Goal: Navigation & Orientation: Find specific page/section

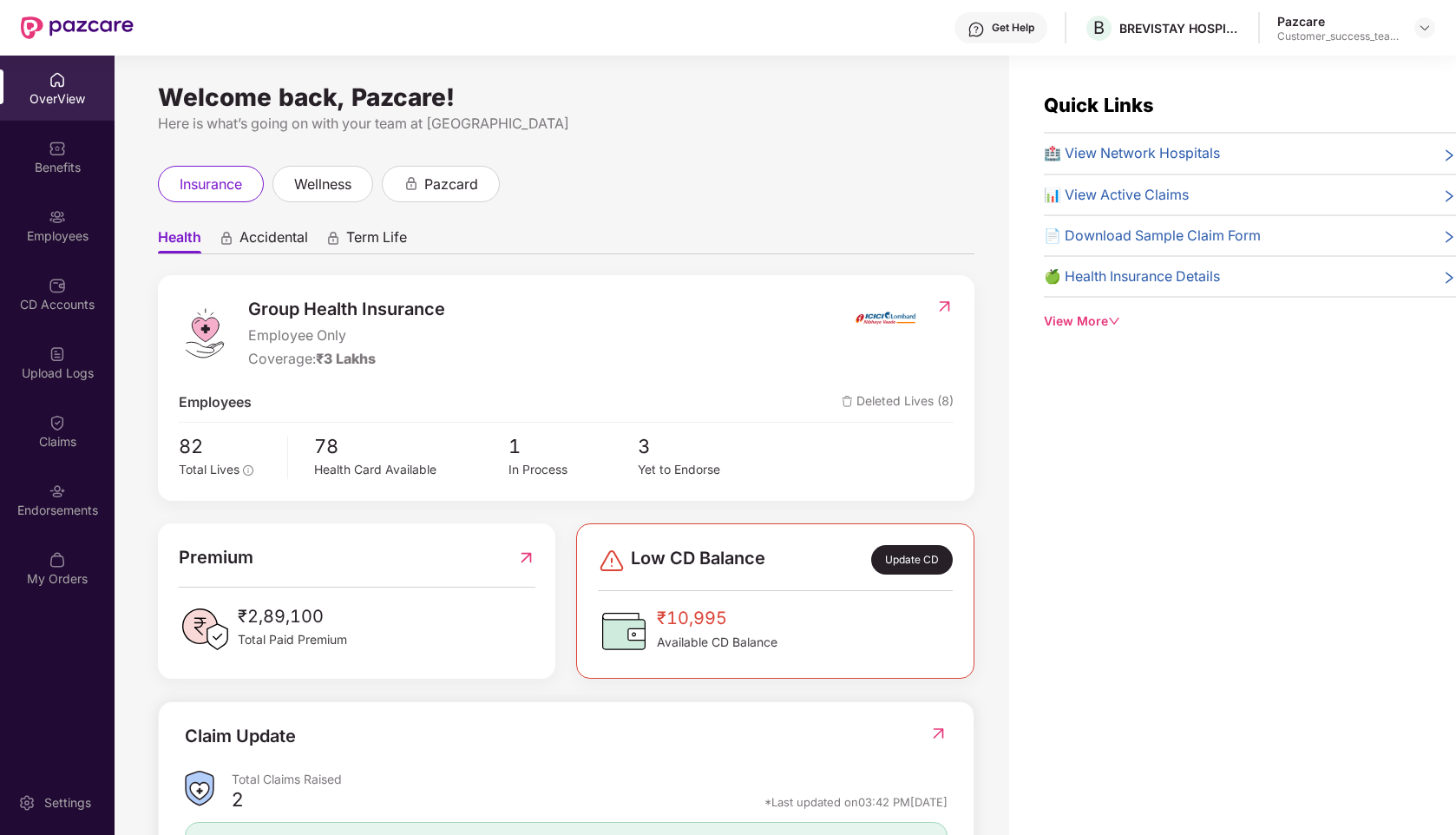
click at [1421, 37] on div at bounding box center [1424, 27] width 21 height 21
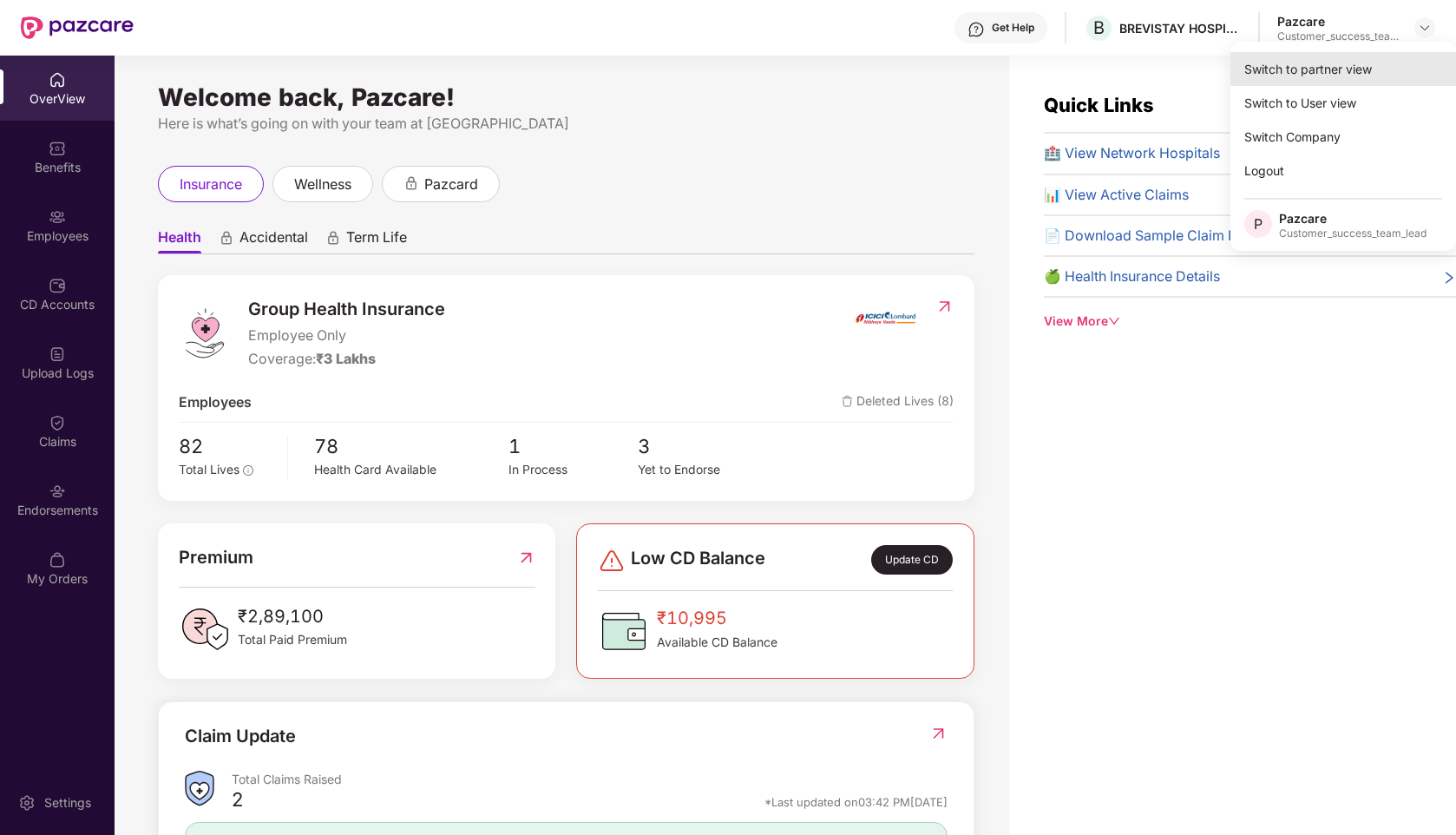
click at [1335, 60] on div "Switch to partner view" at bounding box center [1343, 69] width 226 height 34
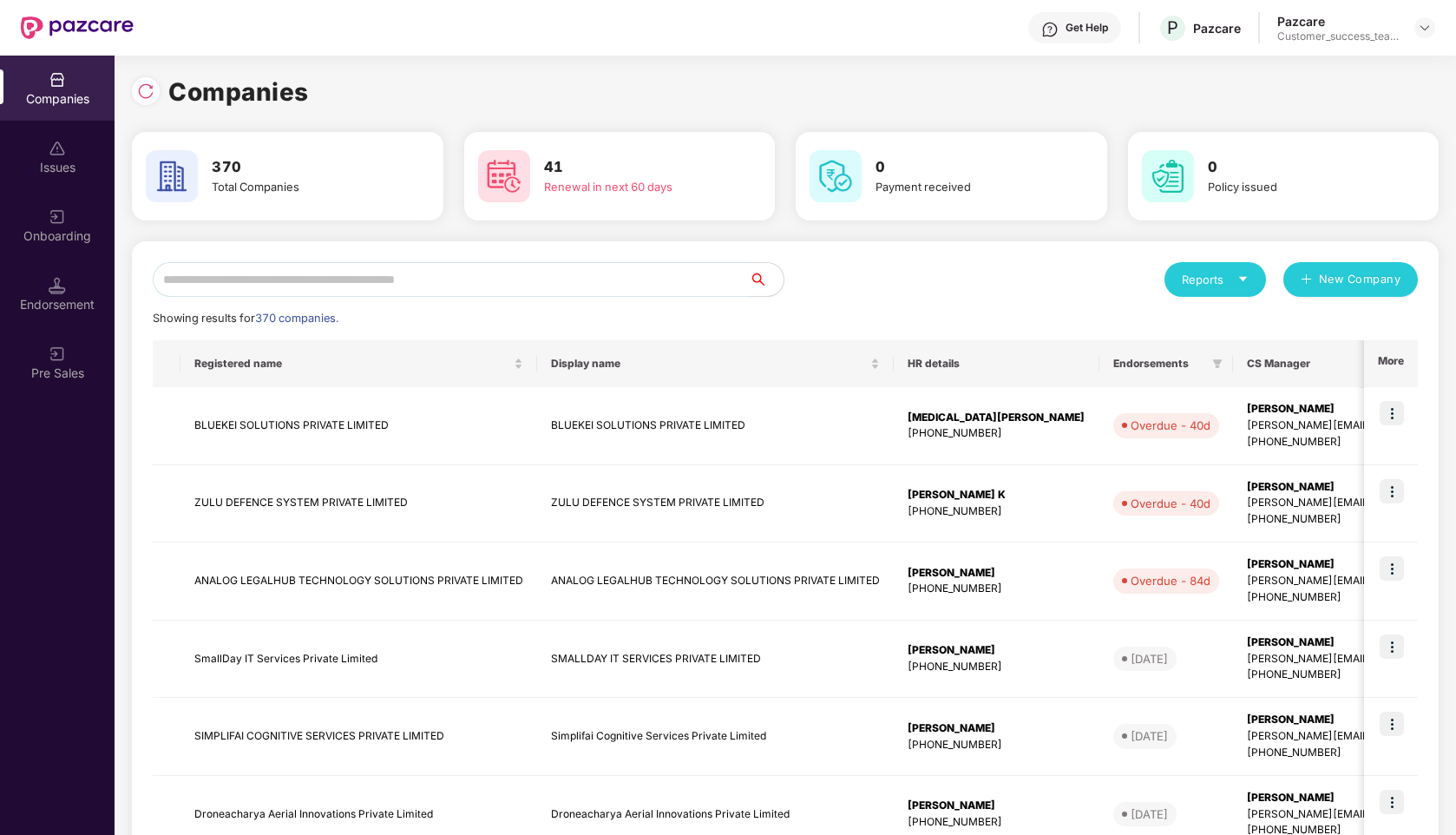
click at [282, 278] on input "text" at bounding box center [450, 280] width 596 height 35
type input "*"
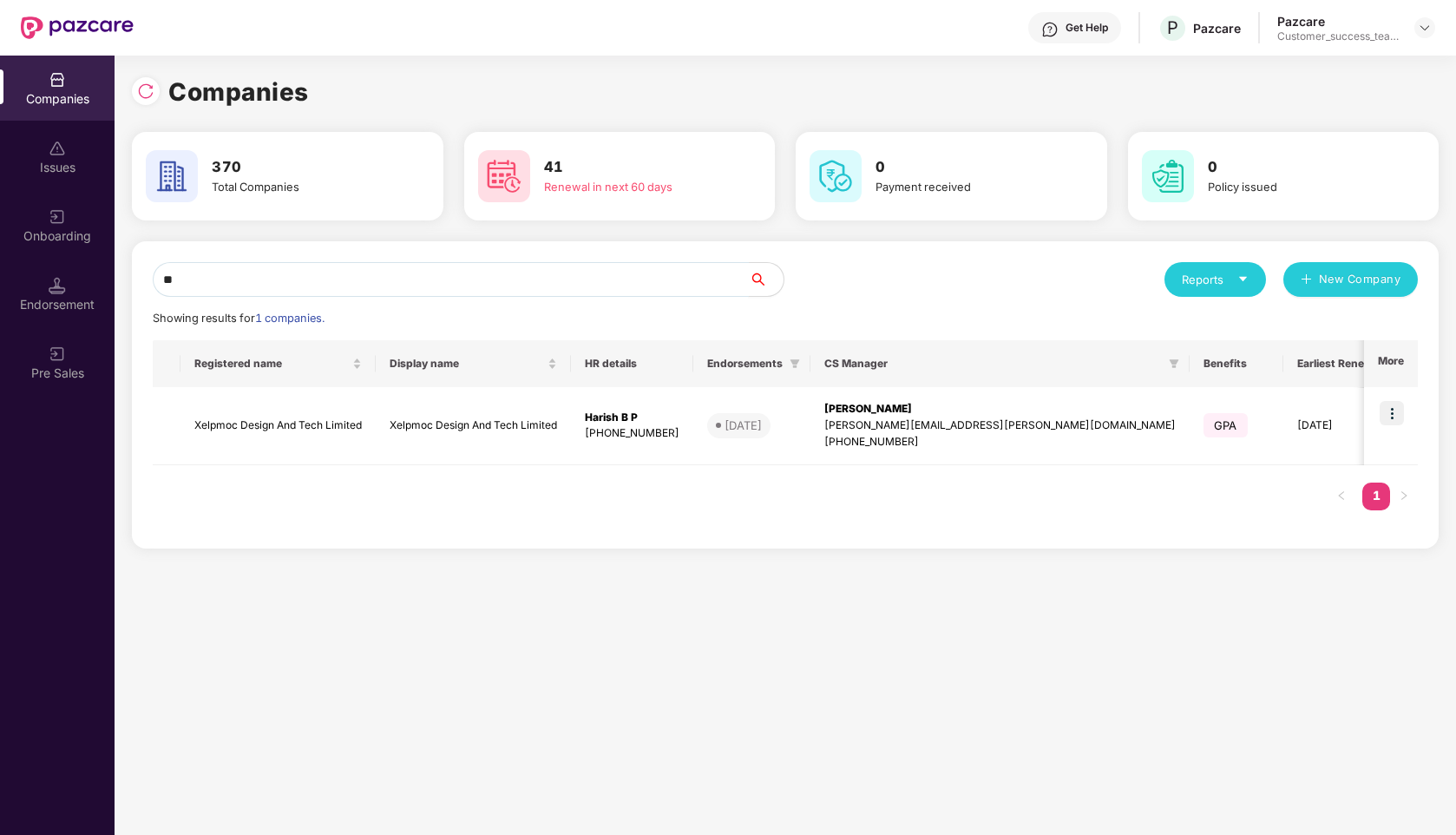
type input "**"
click at [1402, 417] on img at bounding box center [1391, 413] width 25 height 25
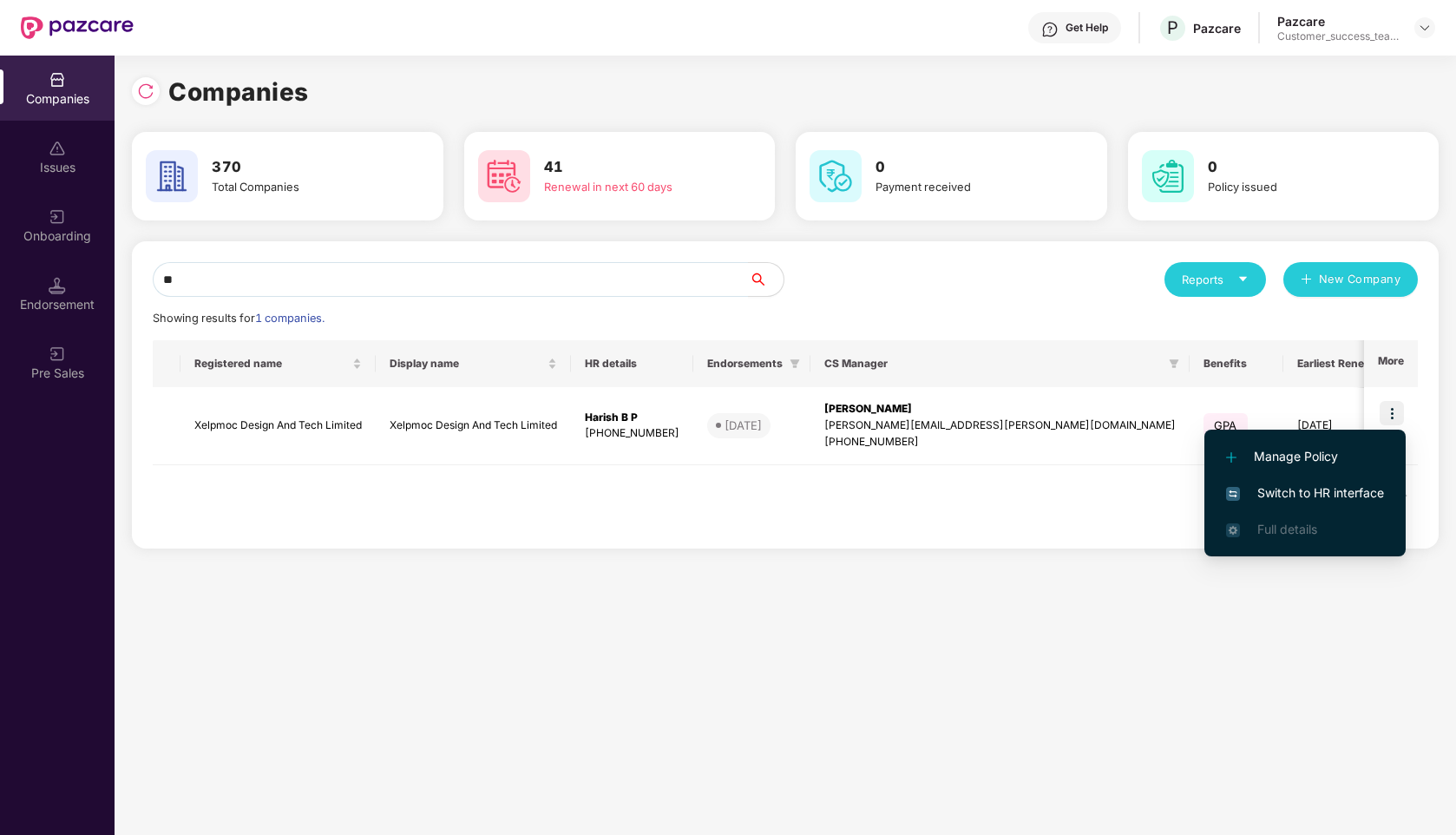
click at [1321, 488] on span "Switch to HR interface" at bounding box center [1304, 492] width 158 height 19
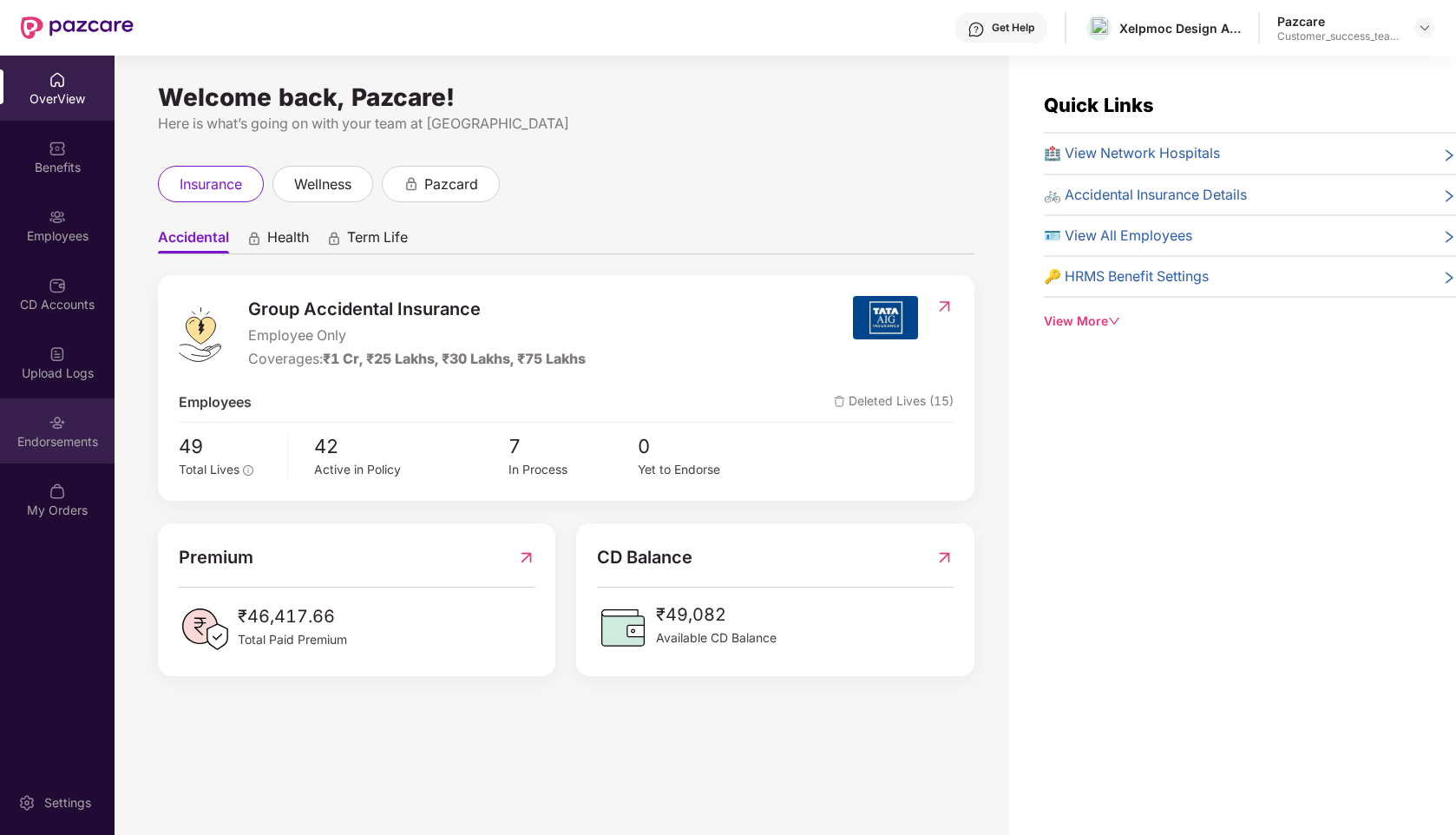
click at [53, 427] on img at bounding box center [57, 422] width 17 height 17
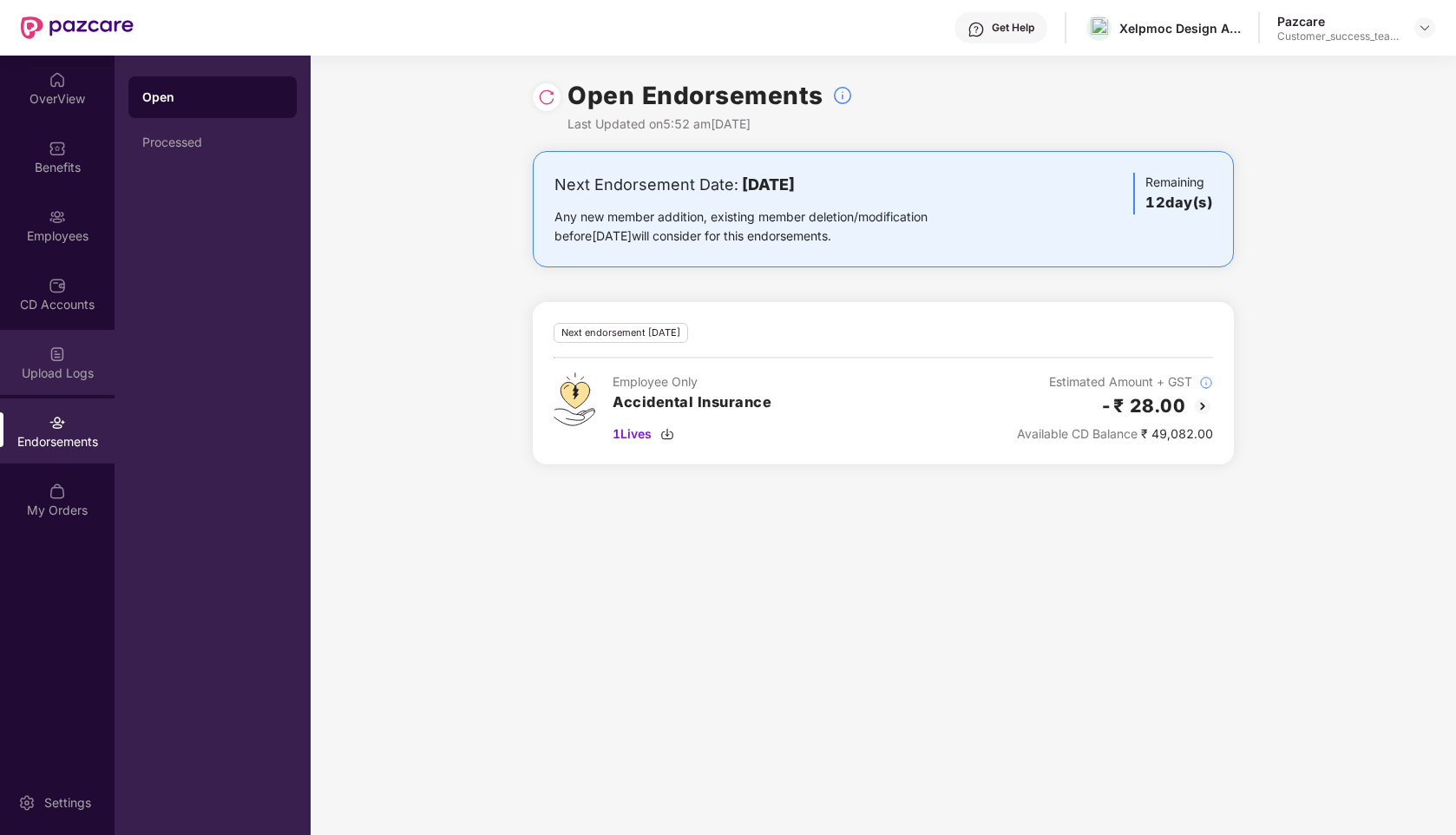
click at [47, 372] on div "Upload Logs" at bounding box center [57, 373] width 114 height 17
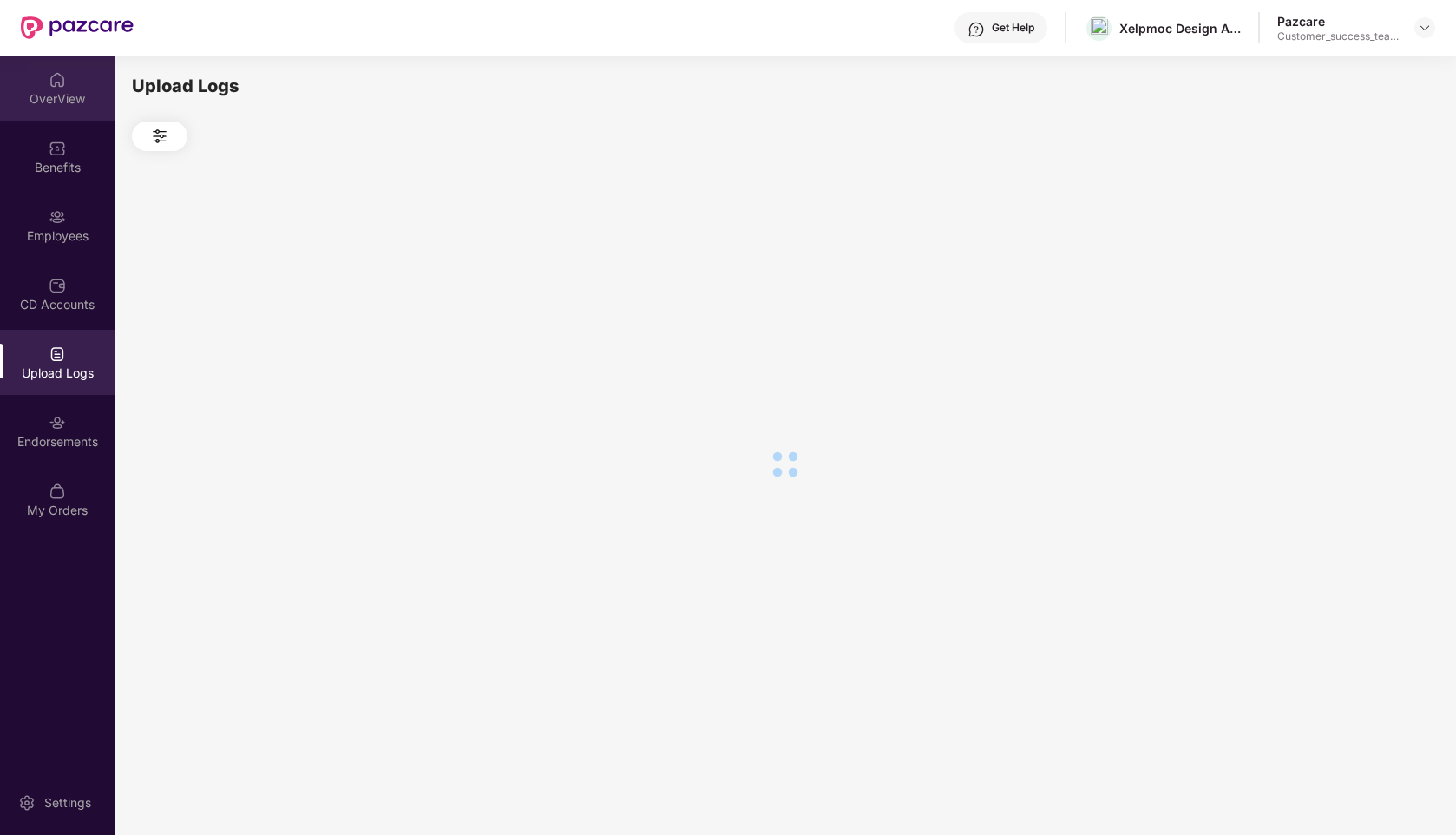
click at [36, 79] on div "OverView" at bounding box center [57, 88] width 114 height 65
